Goal: Navigation & Orientation: Go to known website

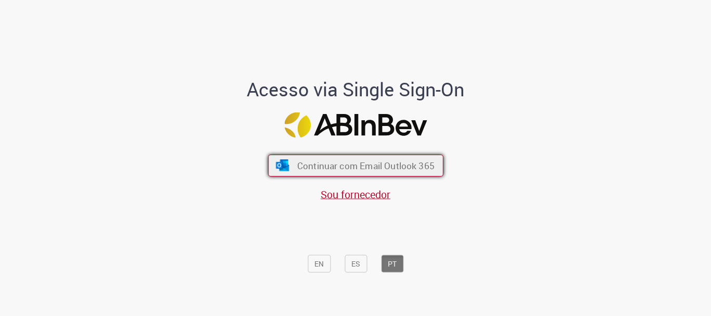
click at [338, 166] on span "Continuar com Email Outlook 365" at bounding box center [365, 166] width 137 height 12
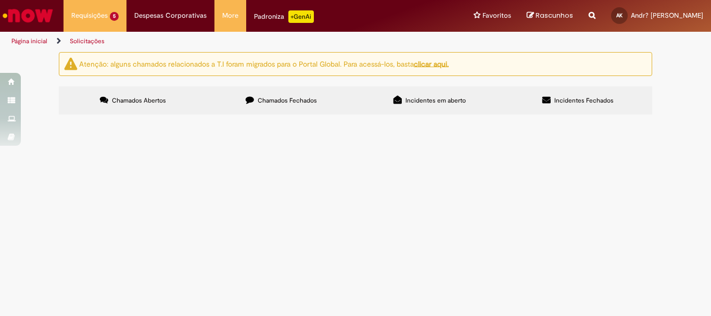
click at [38, 12] on img "Ir para a Homepage" at bounding box center [28, 15] width 54 height 21
